Goal: Task Accomplishment & Management: Manage account settings

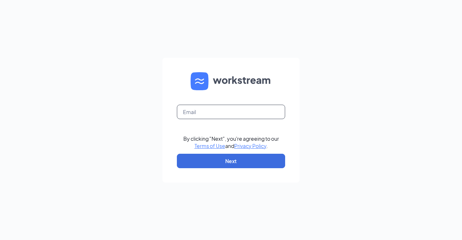
click at [214, 113] on input "text" at bounding box center [231, 112] width 108 height 14
type input "[EMAIL_ADDRESS][DOMAIN_NAME]"
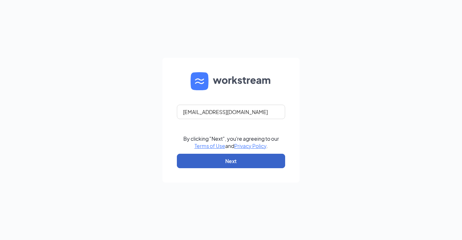
click at [230, 160] on button "Next" at bounding box center [231, 161] width 108 height 14
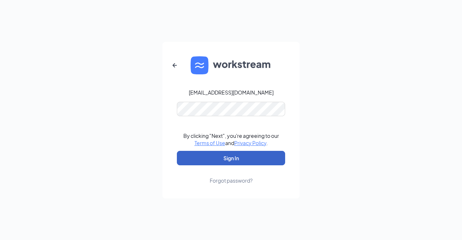
click at [237, 159] on button "Sign In" at bounding box center [231, 158] width 108 height 14
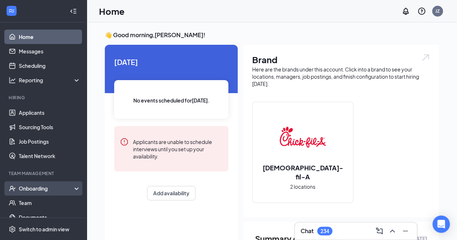
click at [49, 190] on div "Onboarding" at bounding box center [47, 188] width 56 height 7
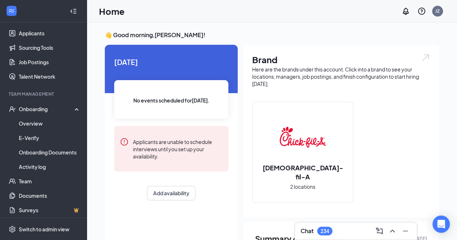
scroll to position [82, 0]
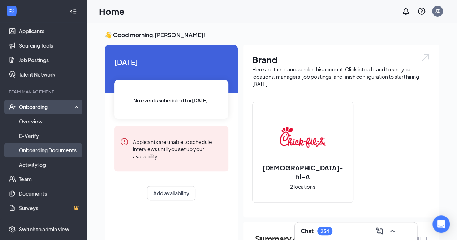
click at [61, 151] on link "Onboarding Documents" at bounding box center [50, 150] width 62 height 14
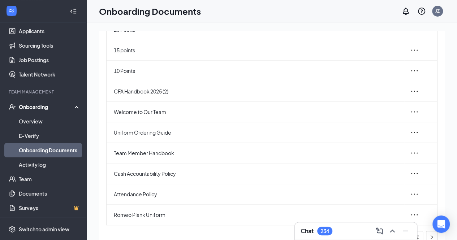
scroll to position [78, 0]
click at [250, 112] on span "Welcome to Our Team" at bounding box center [256, 111] width 285 height 8
click at [410, 108] on icon "ellipsis" at bounding box center [414, 111] width 9 height 9
click at [370, 126] on div "View and download" at bounding box center [370, 127] width 78 height 9
click at [410, 214] on icon "ellipsis" at bounding box center [414, 214] width 9 height 9
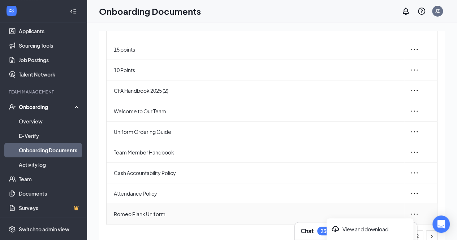
click at [410, 214] on icon "ellipsis" at bounding box center [414, 214] width 9 height 9
click at [165, 174] on span "Cash Accountability Policy" at bounding box center [256, 173] width 285 height 8
click at [410, 172] on icon "ellipsis" at bounding box center [414, 173] width 9 height 9
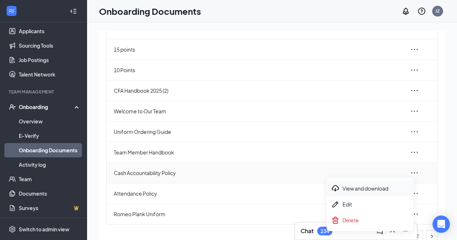
click at [375, 189] on div "View and download" at bounding box center [370, 188] width 78 height 9
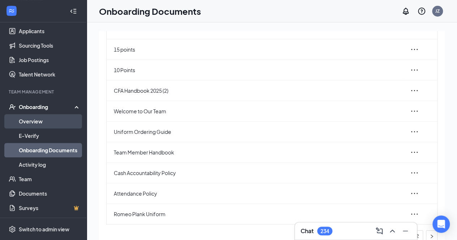
click at [46, 118] on link "Overview" at bounding box center [50, 121] width 62 height 14
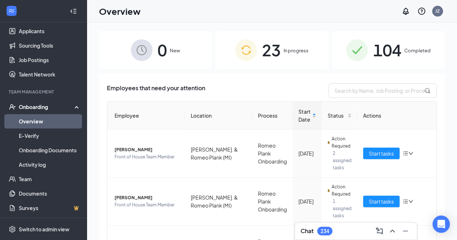
click at [373, 52] on span "104" at bounding box center [387, 50] width 28 height 25
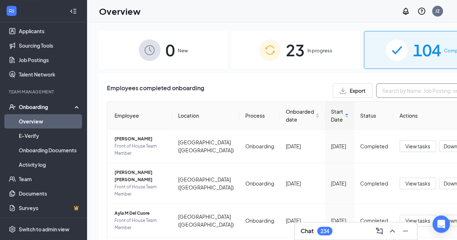
click at [376, 91] on input "text" at bounding box center [430, 90] width 108 height 14
click at [376, 89] on input "text" at bounding box center [430, 90] width 108 height 14
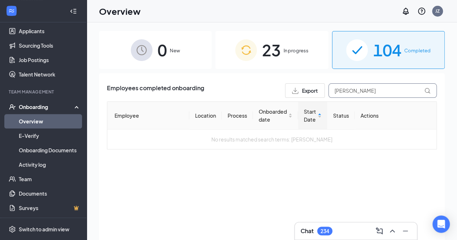
type input "[PERSON_NAME]"
click at [291, 53] on span "In progress" at bounding box center [296, 50] width 25 height 7
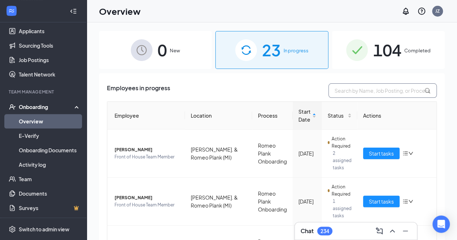
click at [346, 93] on input "text" at bounding box center [382, 90] width 108 height 14
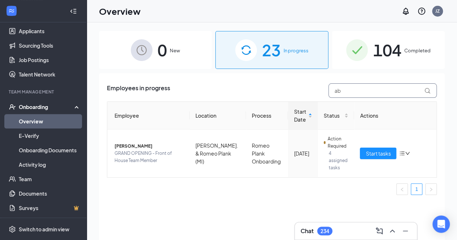
type input "a"
type input "analia"
click at [409, 151] on icon "down" at bounding box center [407, 153] width 5 height 5
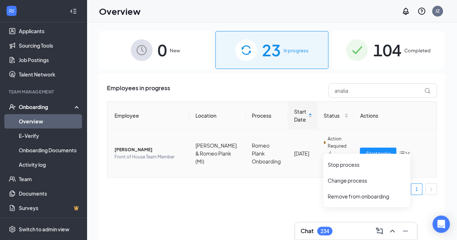
click at [365, 135] on td "Start tasks" at bounding box center [395, 154] width 82 height 48
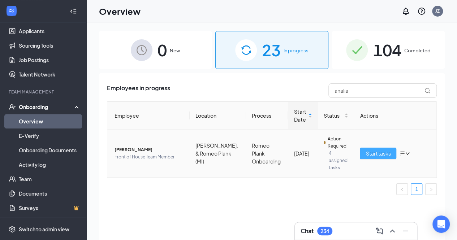
click at [374, 151] on span "Start tasks" at bounding box center [378, 154] width 25 height 8
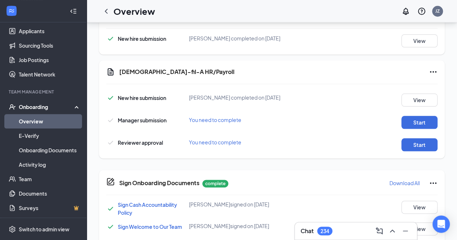
scroll to position [337, 0]
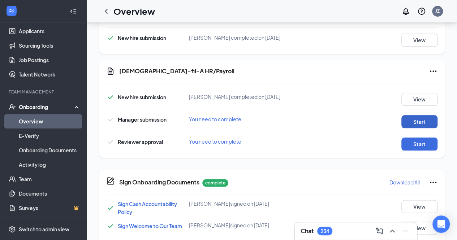
click at [420, 118] on button "Start" at bounding box center [419, 121] width 36 height 13
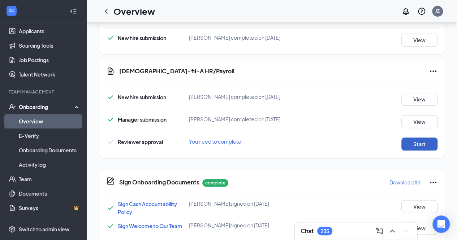
click at [419, 142] on button "Start" at bounding box center [419, 144] width 36 height 13
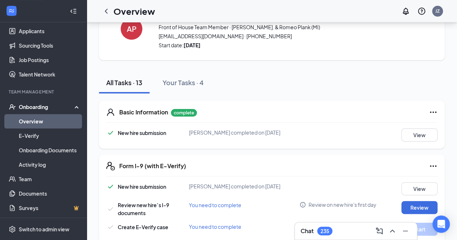
scroll to position [0, 0]
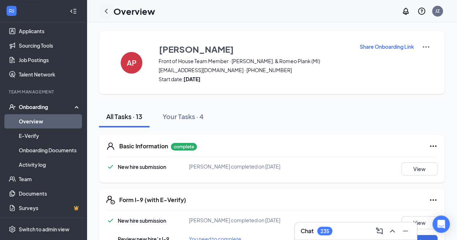
click at [110, 10] on icon "ChevronLeft" at bounding box center [106, 11] width 9 height 9
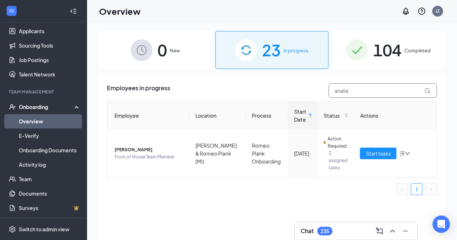
drag, startPoint x: 356, startPoint y: 90, endPoint x: 322, endPoint y: 92, distance: 34.8
click at [322, 92] on div "Employees in progress analia" at bounding box center [272, 90] width 330 height 14
type input "[PERSON_NAME]"
click at [376, 150] on span "Start tasks" at bounding box center [378, 154] width 25 height 8
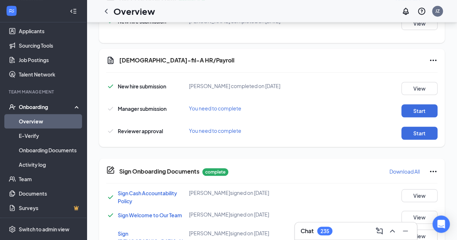
scroll to position [239, 0]
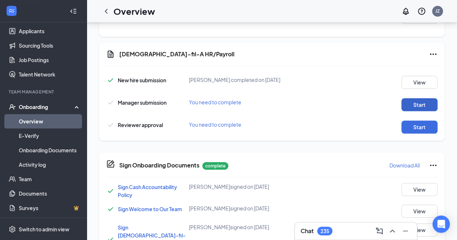
click at [417, 98] on button "Start" at bounding box center [419, 104] width 36 height 13
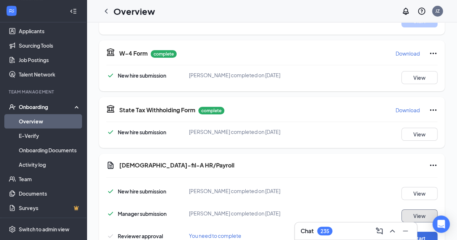
scroll to position [295, 0]
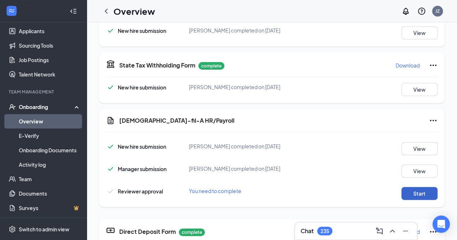
click at [410, 187] on button "Start" at bounding box center [419, 193] width 36 height 13
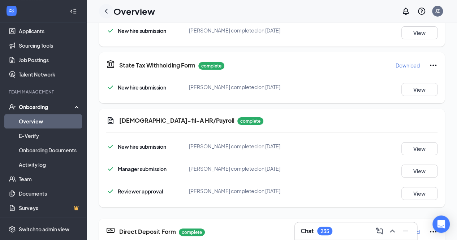
click at [106, 10] on icon "ChevronLeft" at bounding box center [106, 11] width 3 height 5
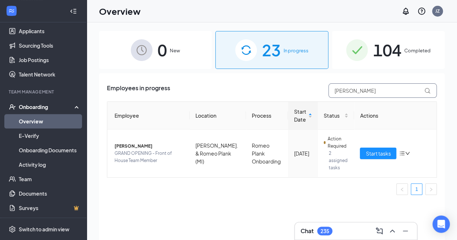
drag, startPoint x: 357, startPoint y: 91, endPoint x: 286, endPoint y: 93, distance: 70.5
click at [286, 93] on div "Employees in progress [PERSON_NAME]" at bounding box center [272, 90] width 330 height 14
type input "caydence"
click at [379, 151] on span "Start tasks" at bounding box center [378, 154] width 25 height 8
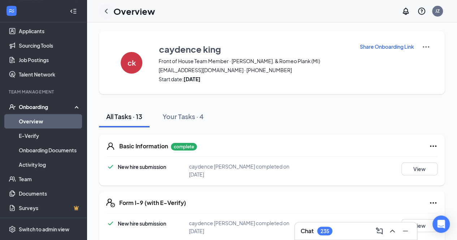
click at [107, 10] on icon "ChevronLeft" at bounding box center [106, 11] width 9 height 9
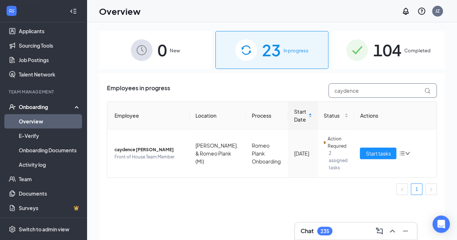
drag, startPoint x: 366, startPoint y: 91, endPoint x: 312, endPoint y: 91, distance: 54.6
click at [312, 91] on div "Employees in progress caydence" at bounding box center [272, 90] width 330 height 14
type input "jaida"
click at [380, 150] on span "Start tasks" at bounding box center [378, 154] width 25 height 8
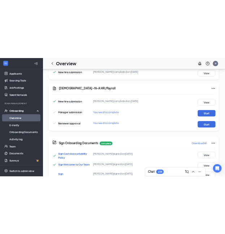
scroll to position [354, 0]
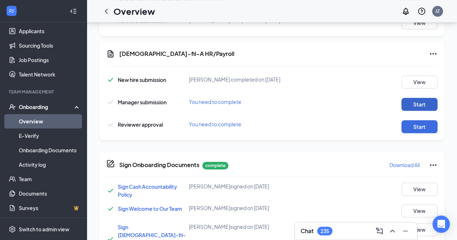
click at [413, 104] on button "Start" at bounding box center [419, 104] width 36 height 13
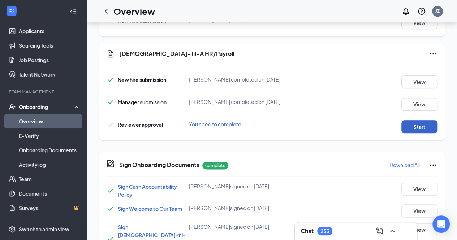
click at [415, 126] on button "Start" at bounding box center [419, 126] width 36 height 13
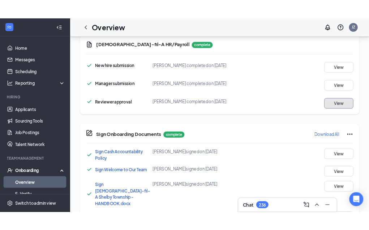
scroll to position [395, 0]
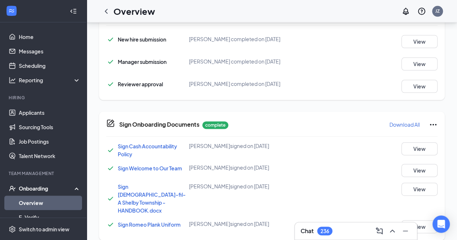
click at [397, 124] on p "Download All" at bounding box center [404, 124] width 30 height 7
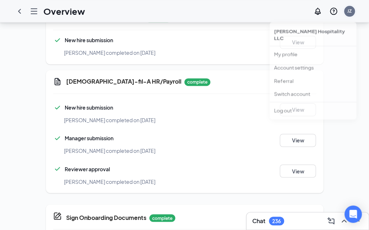
click at [350, 12] on div "JZ" at bounding box center [349, 11] width 4 height 6
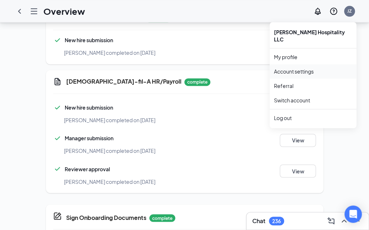
click at [286, 68] on link "Account settings" at bounding box center [313, 71] width 78 height 7
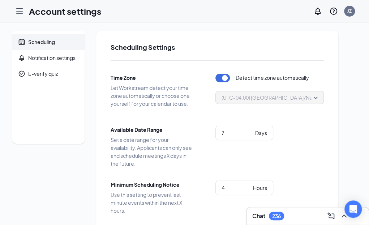
click at [0, 0] on div "Switch to team view" at bounding box center [0, 0] width 0 height 0
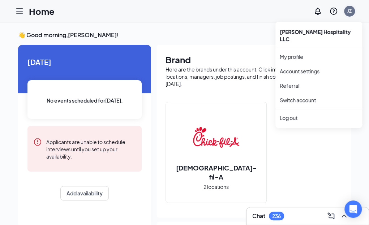
click at [352, 12] on div "JZ" at bounding box center [349, 11] width 4 height 6
click at [285, 53] on link "My profile" at bounding box center [319, 56] width 78 height 7
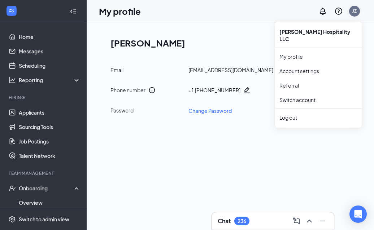
click at [351, 13] on div "JZ" at bounding box center [354, 11] width 11 height 11
click at [299, 68] on link "Account settings" at bounding box center [319, 71] width 78 height 7
